Goal: Task Accomplishment & Management: Use online tool/utility

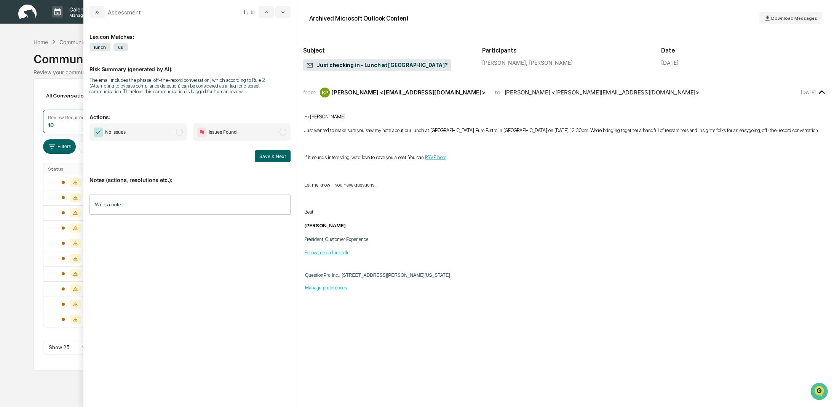
click at [179, 131] on span "modal" at bounding box center [179, 132] width 7 height 7
click at [280, 158] on button "Save & Next" at bounding box center [273, 156] width 36 height 12
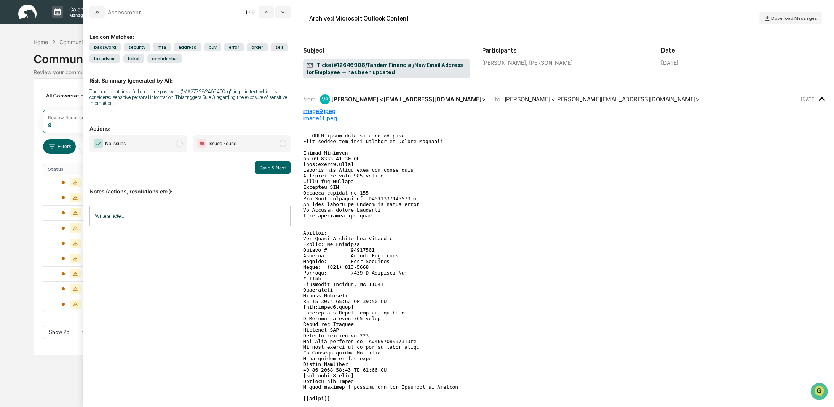
click at [180, 141] on span "modal" at bounding box center [179, 143] width 7 height 7
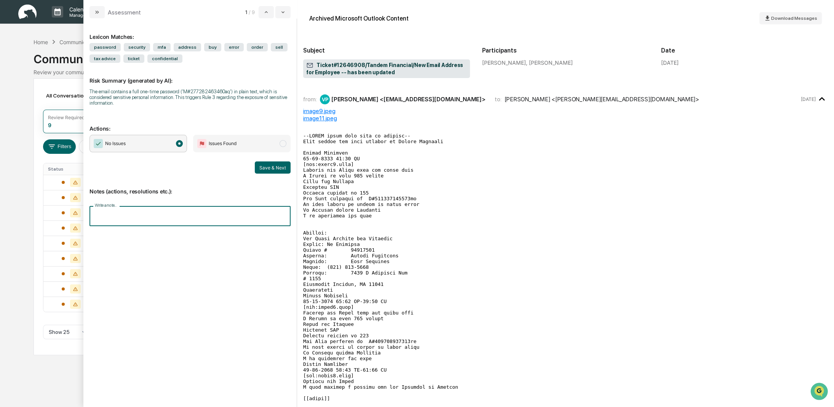
click at [154, 217] on input "Write a note..." at bounding box center [190, 216] width 201 height 20
click at [282, 279] on button "Save" at bounding box center [281, 279] width 20 height 12
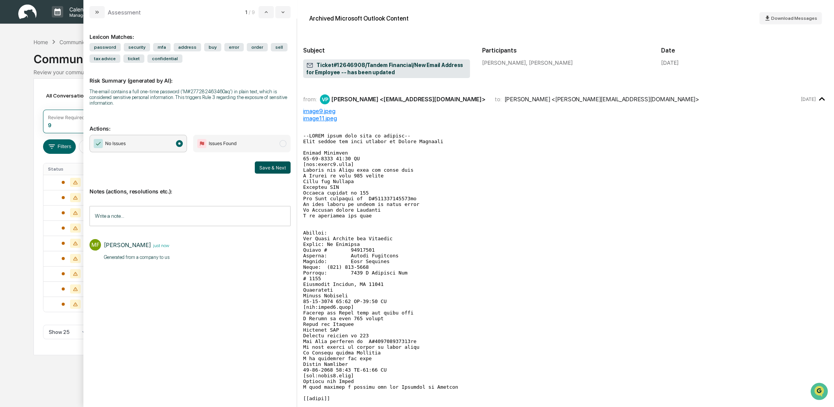
click at [276, 167] on button "Save & Next" at bounding box center [273, 168] width 36 height 12
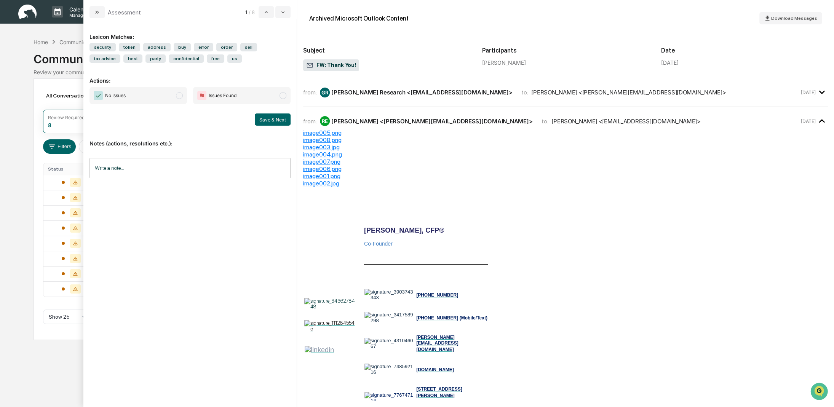
click at [178, 94] on span "modal" at bounding box center [179, 95] width 7 height 7
click at [274, 121] on button "Save & Next" at bounding box center [273, 120] width 36 height 12
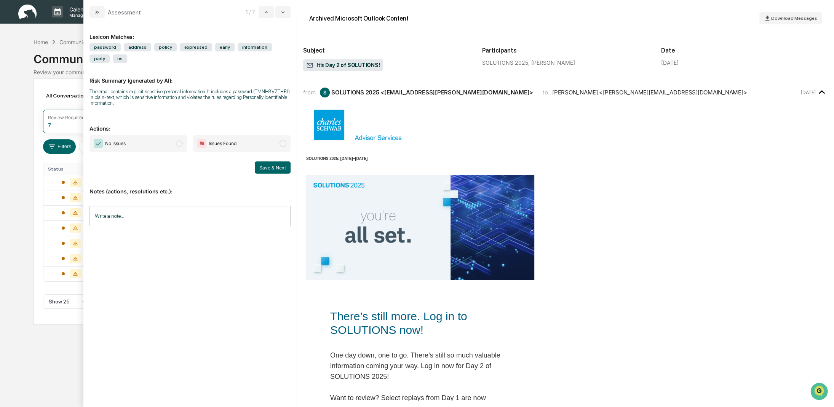
click at [179, 142] on span "modal" at bounding box center [179, 143] width 7 height 7
click at [265, 166] on button "Save & Next" at bounding box center [273, 168] width 36 height 12
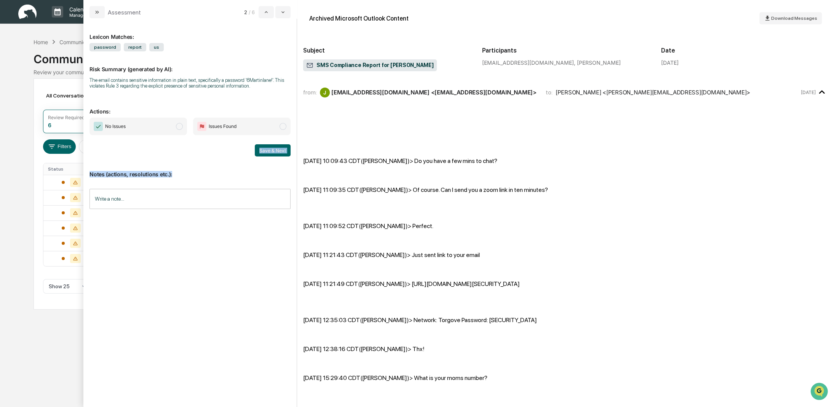
drag, startPoint x: 302, startPoint y: 118, endPoint x: 202, endPoint y: 156, distance: 106.6
click at [202, 156] on div "Lexicon Matches: password report us Risk Summary (generated by AI): The email c…" at bounding box center [190, 208] width 201 height 369
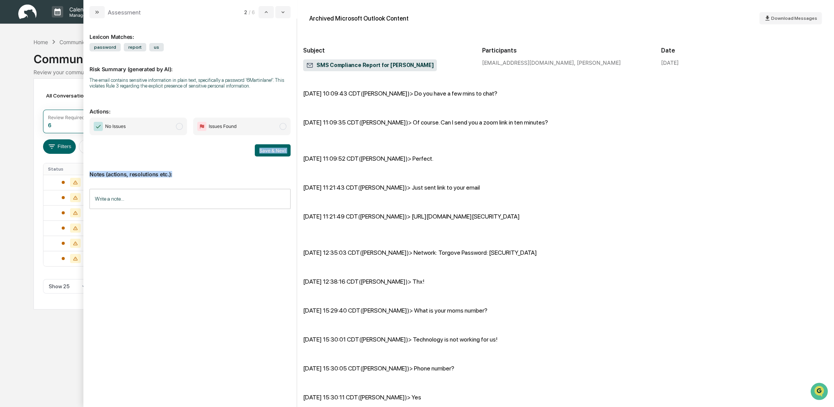
scroll to position [76, 0]
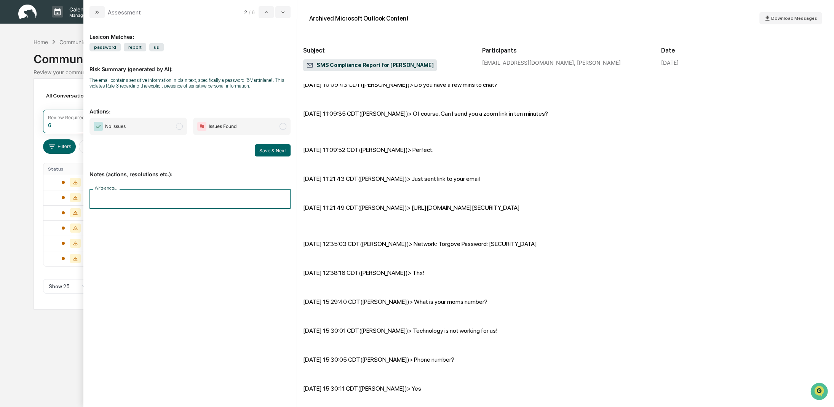
click at [97, 202] on input "Write a note..." at bounding box center [190, 199] width 201 height 20
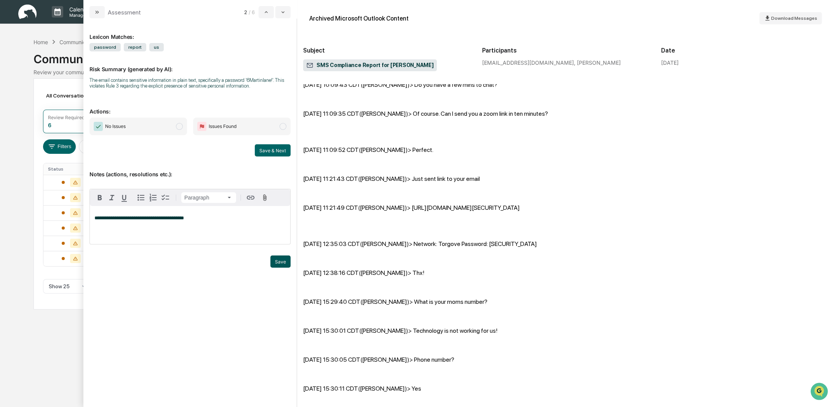
click at [280, 263] on button "Save" at bounding box center [281, 262] width 20 height 12
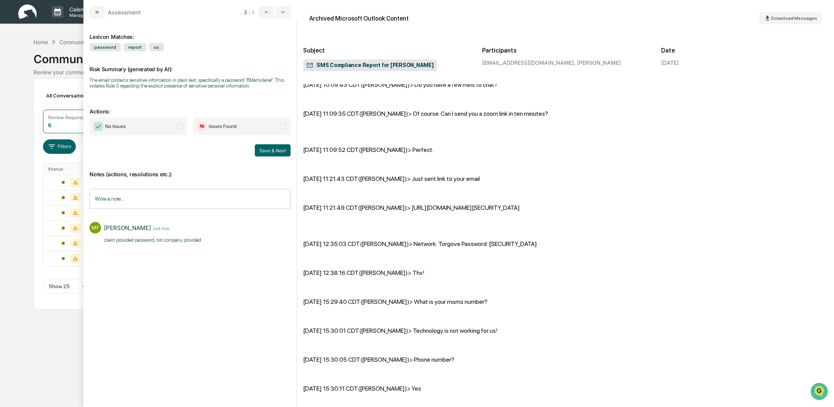
click at [177, 127] on span "modal" at bounding box center [179, 126] width 7 height 7
click at [274, 151] on button "Save & Next" at bounding box center [273, 150] width 36 height 12
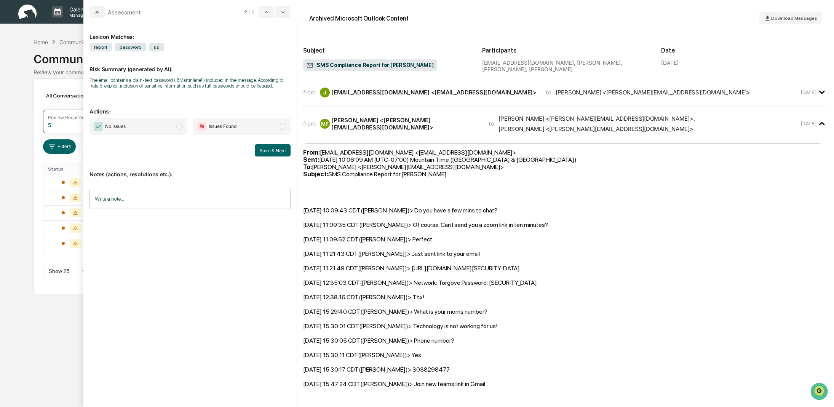
click at [109, 198] on input "Write a note..." at bounding box center [190, 199] width 201 height 20
click at [281, 261] on button "Save" at bounding box center [281, 262] width 20 height 12
drag, startPoint x: 177, startPoint y: 126, endPoint x: 208, endPoint y: 138, distance: 32.6
click at [178, 126] on span "modal" at bounding box center [179, 126] width 7 height 7
click at [267, 146] on button "Save & Next" at bounding box center [273, 150] width 36 height 12
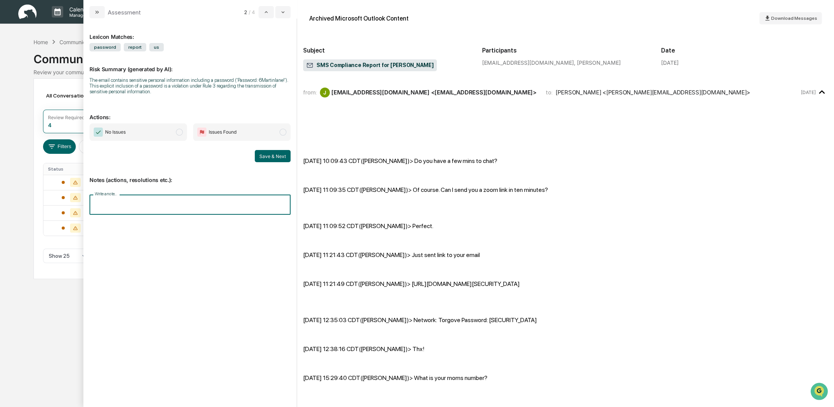
click at [105, 198] on div "Write a note... Write a note..." at bounding box center [190, 205] width 201 height 20
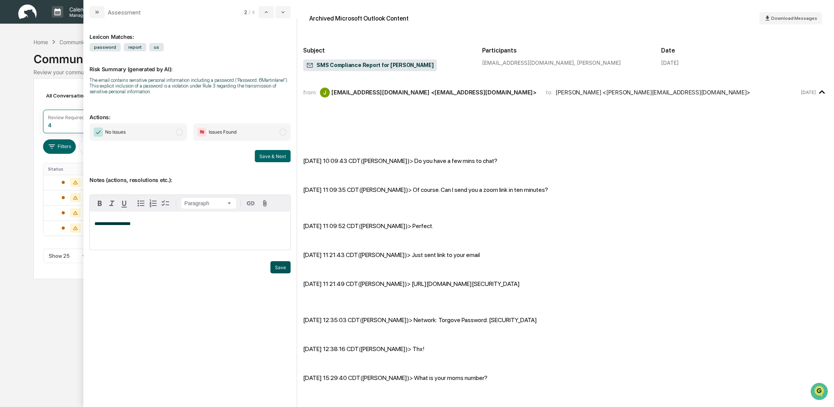
click at [281, 269] on button "Save" at bounding box center [281, 267] width 20 height 12
click at [181, 131] on span "modal" at bounding box center [179, 132] width 7 height 7
click at [273, 158] on button "Save & Next" at bounding box center [273, 156] width 36 height 12
click at [133, 198] on input "Write a note..." at bounding box center [190, 205] width 201 height 20
click at [281, 267] on button "Save" at bounding box center [281, 267] width 20 height 12
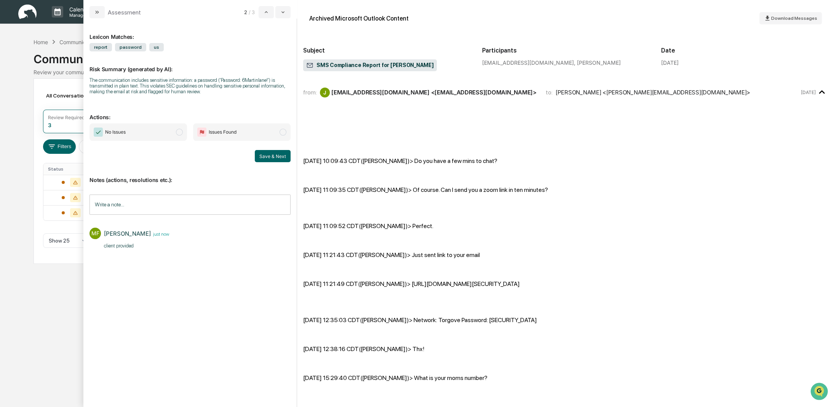
click at [179, 133] on span "modal" at bounding box center [179, 132] width 7 height 7
click at [277, 158] on button "Save & Next" at bounding box center [273, 156] width 36 height 12
click at [178, 133] on span "modal" at bounding box center [179, 132] width 7 height 7
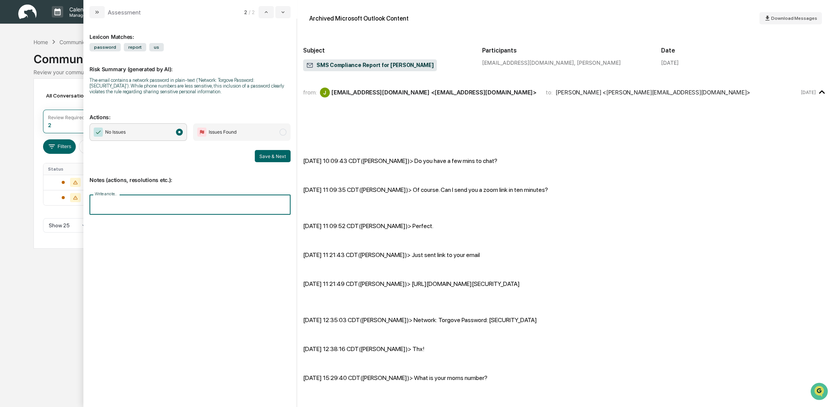
click at [128, 210] on input "Write a note..." at bounding box center [190, 205] width 201 height 20
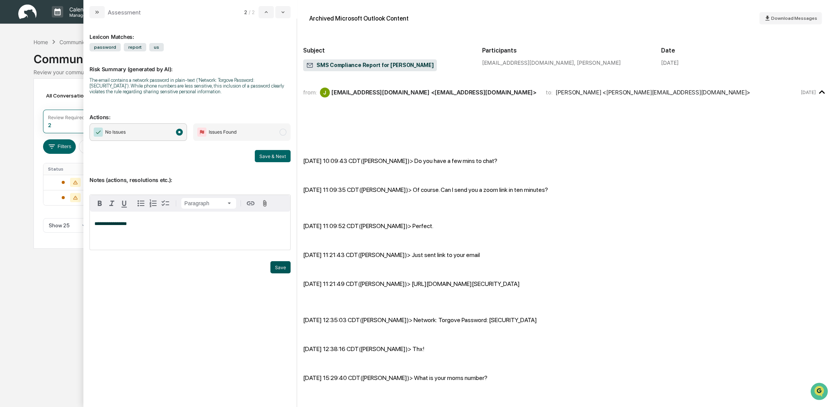
click at [281, 271] on button "Save" at bounding box center [281, 267] width 20 height 12
click at [276, 159] on button "Save & Next" at bounding box center [273, 156] width 36 height 12
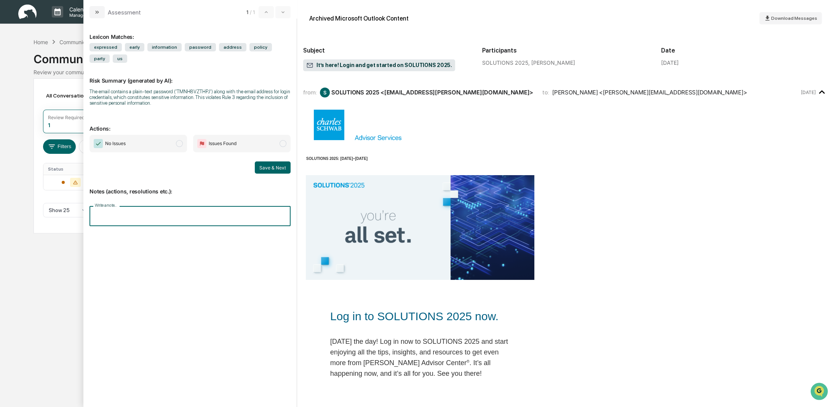
click at [134, 215] on input "Write a note..." at bounding box center [190, 216] width 201 height 20
click at [277, 282] on button "Save" at bounding box center [281, 279] width 20 height 12
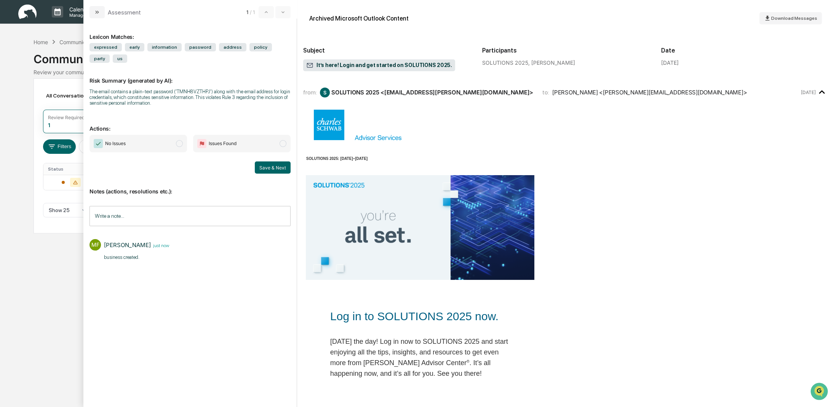
click at [175, 143] on span "No Issues" at bounding box center [139, 144] width 98 height 18
click at [280, 167] on button "Save & Next" at bounding box center [273, 168] width 36 height 12
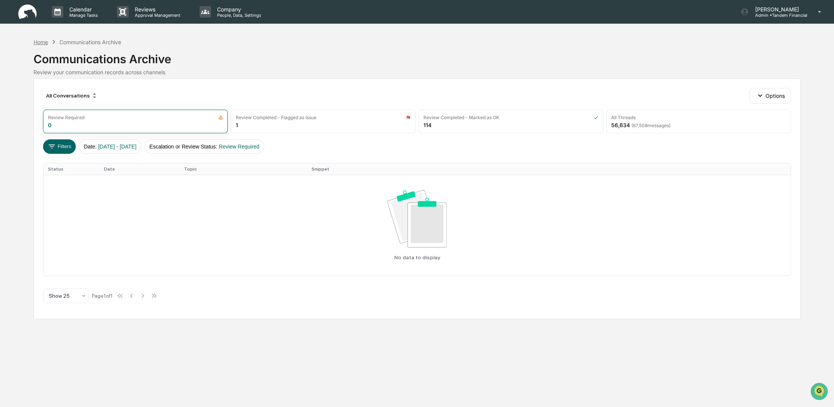
click at [40, 41] on div "Home" at bounding box center [41, 42] width 14 height 6
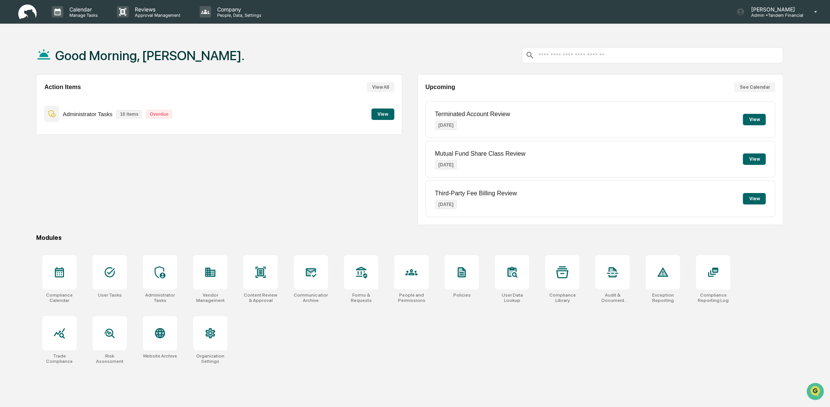
click at [309, 48] on div "Good Morning, [PERSON_NAME]." at bounding box center [409, 55] width 747 height 38
click at [406, 52] on div "Good Morning, [PERSON_NAME]." at bounding box center [409, 55] width 747 height 38
